Goal: Task Accomplishment & Management: Manage account settings

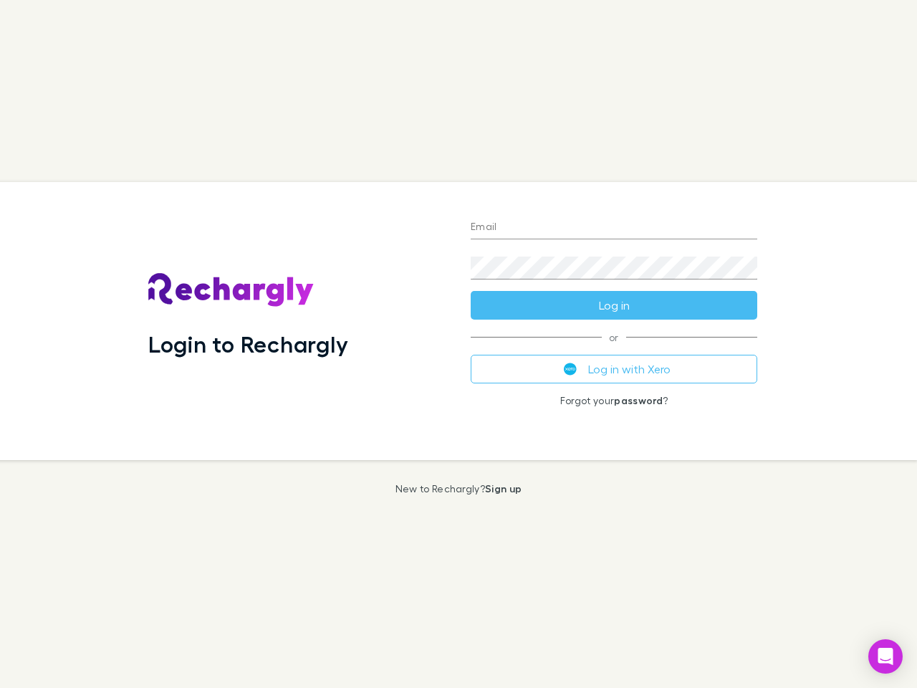
click at [458, 344] on div "Login to Rechargly" at bounding box center [298, 321] width 322 height 278
click at [614, 228] on input "Email" at bounding box center [614, 227] width 287 height 23
click at [614, 305] on button "Log in" at bounding box center [614, 305] width 287 height 29
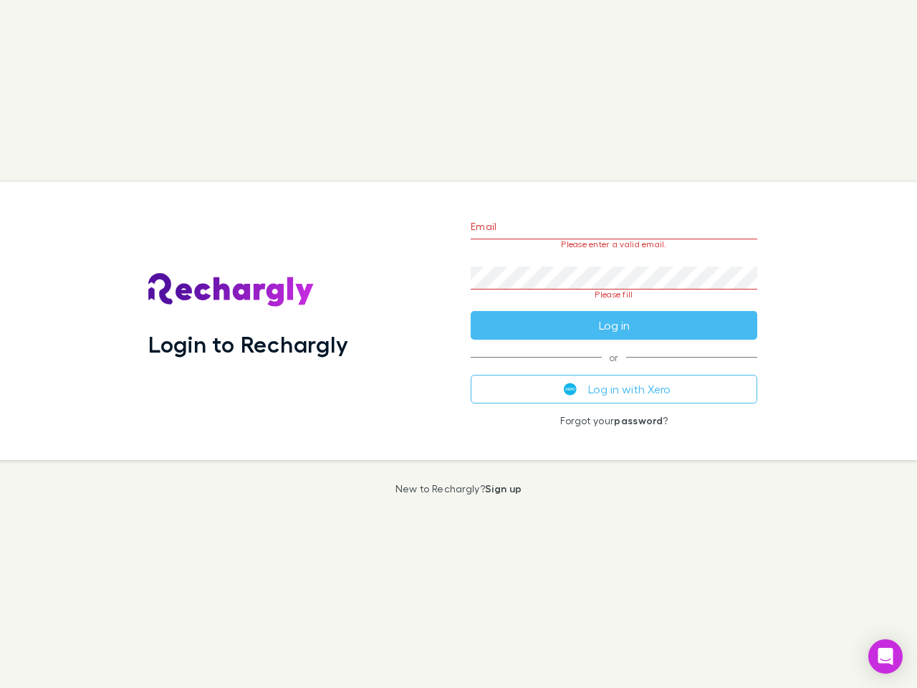
click at [614, 369] on div "Email Please enter a valid email. Password Please fill Log in or Log in with Xe…" at bounding box center [613, 321] width 309 height 278
click at [885, 656] on icon "Open Intercom Messenger" at bounding box center [885, 656] width 15 height 17
